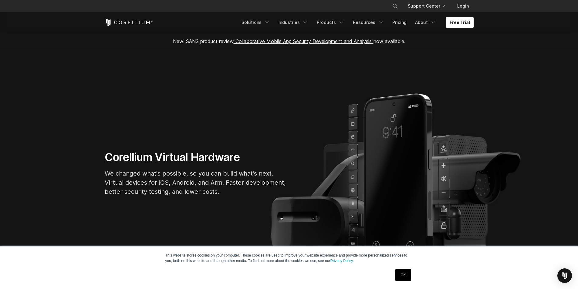
click at [402, 270] on link "OK" at bounding box center [402, 275] width 15 height 12
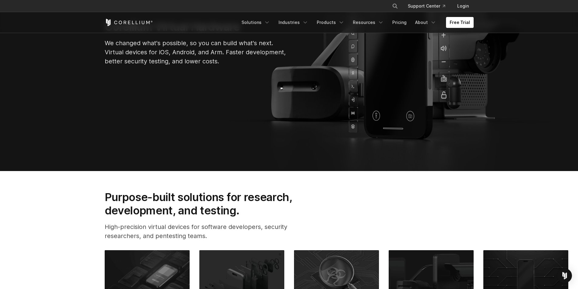
scroll to position [152, 0]
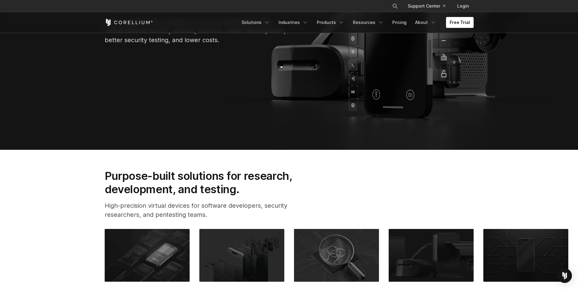
scroll to position [61, 0]
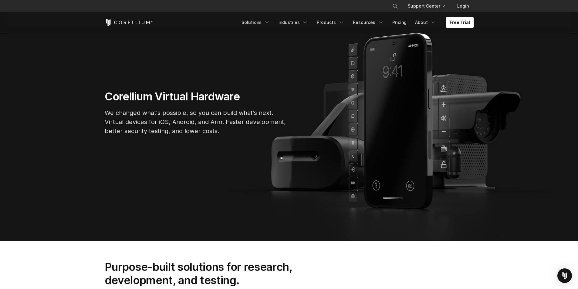
drag, startPoint x: 444, startPoint y: 89, endPoint x: 422, endPoint y: 96, distance: 23.5
click at [439, 96] on section "Corellium Virtual Hardware We changed what's possible, so you can build what's …" at bounding box center [289, 114] width 578 height 251
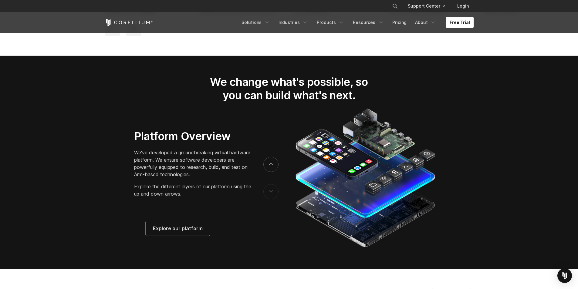
scroll to position [970, 0]
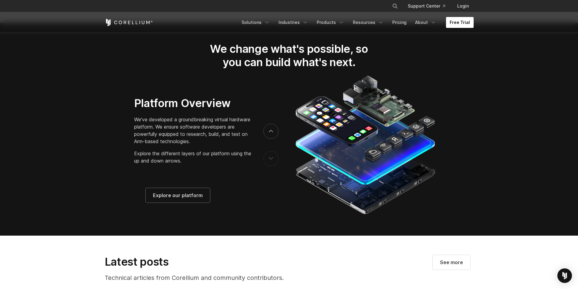
click at [454, 26] on link "Free Trial" at bounding box center [460, 22] width 28 height 11
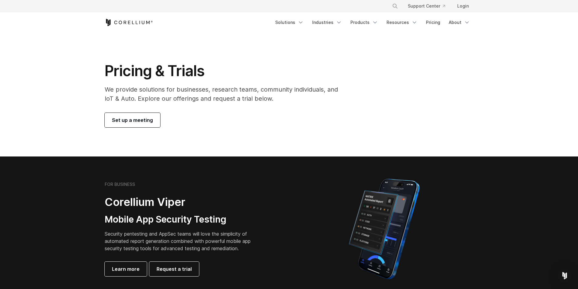
click at [118, 114] on link "Set up a meeting" at bounding box center [132, 120] width 55 height 15
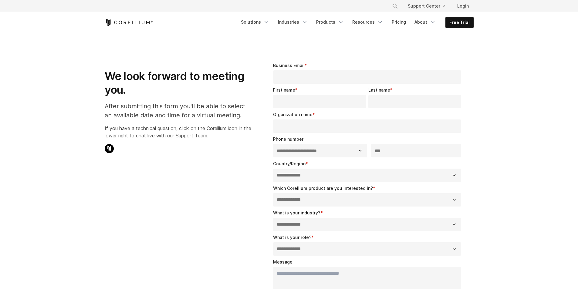
select select "**"
